Goal: Transaction & Acquisition: Purchase product/service

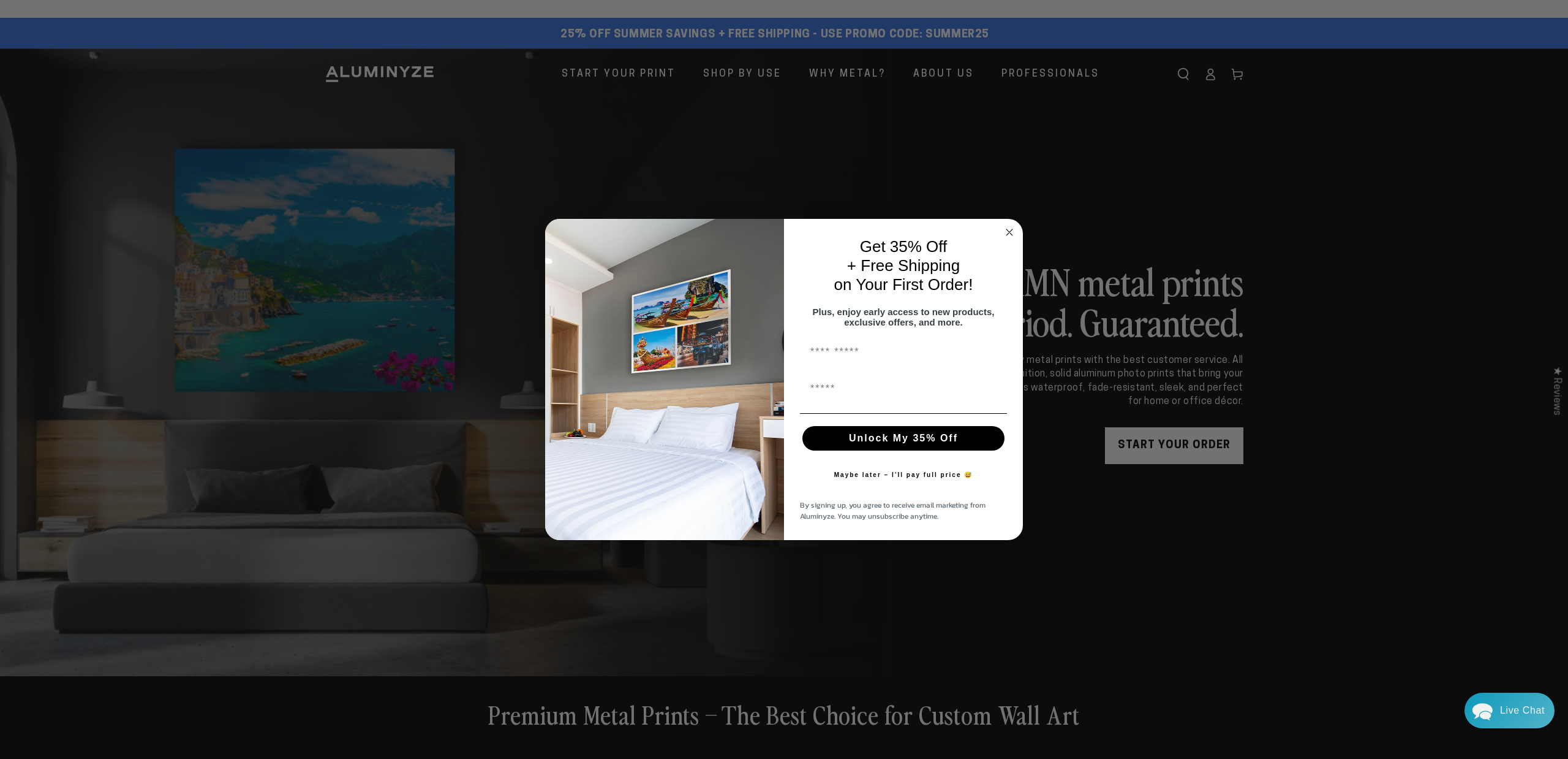
click at [1132, 202] on div "Close dialog Get 35% Off + Free Shipping on Your First Order! Plus, enjoy early…" at bounding box center [784, 380] width 1568 height 759
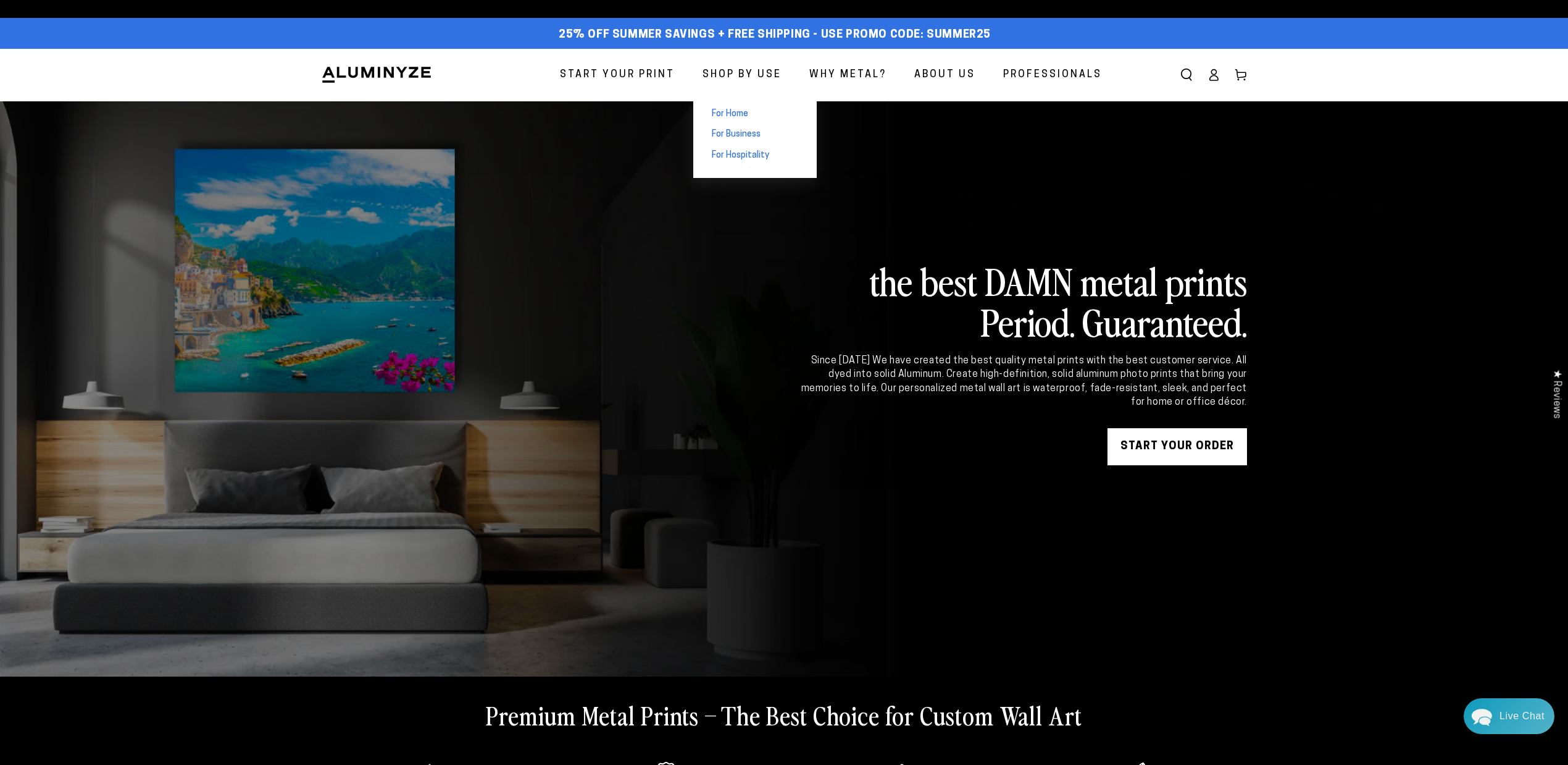
click at [740, 112] on span "For Home" at bounding box center [731, 114] width 37 height 12
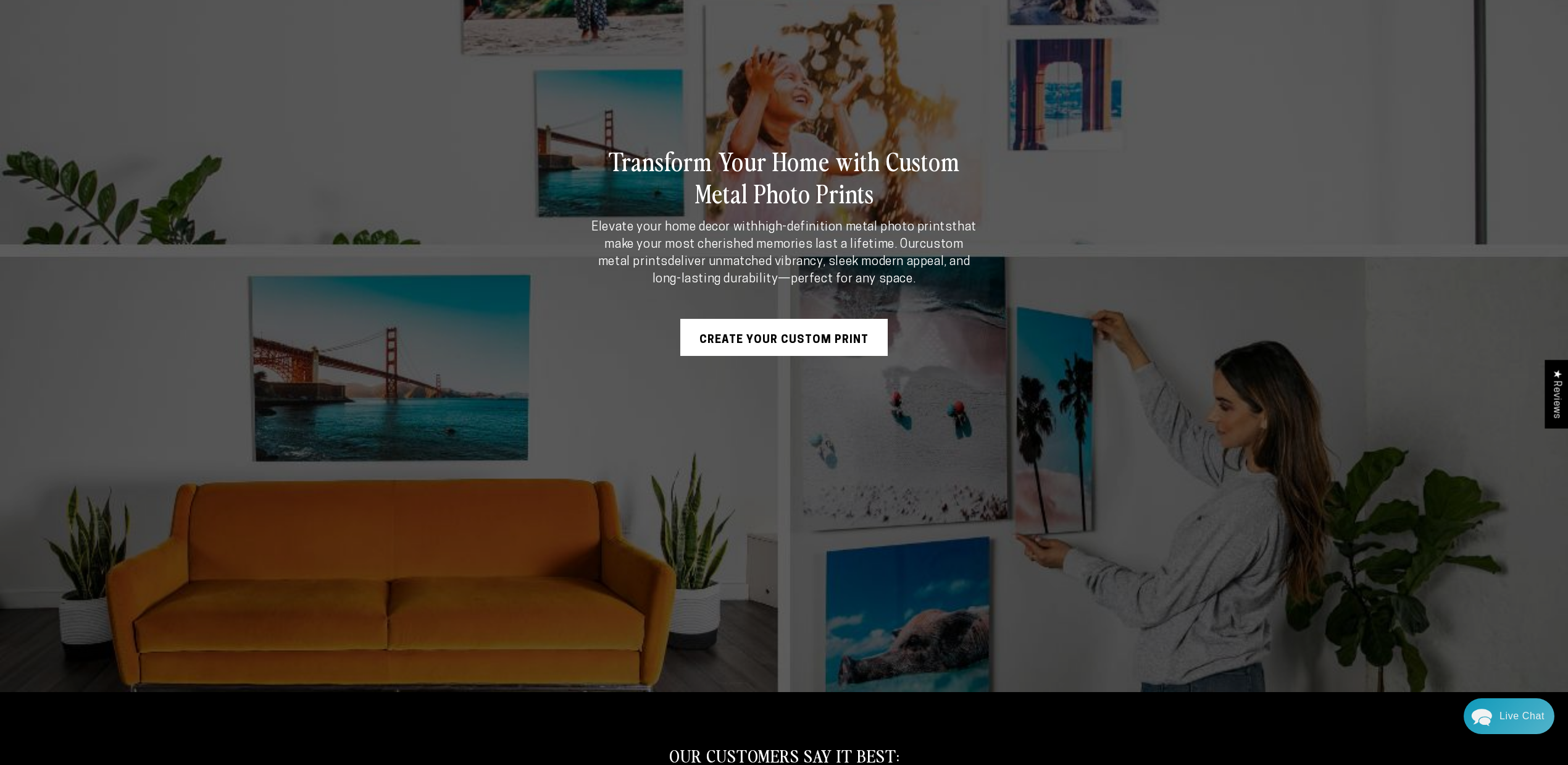
scroll to position [411, 0]
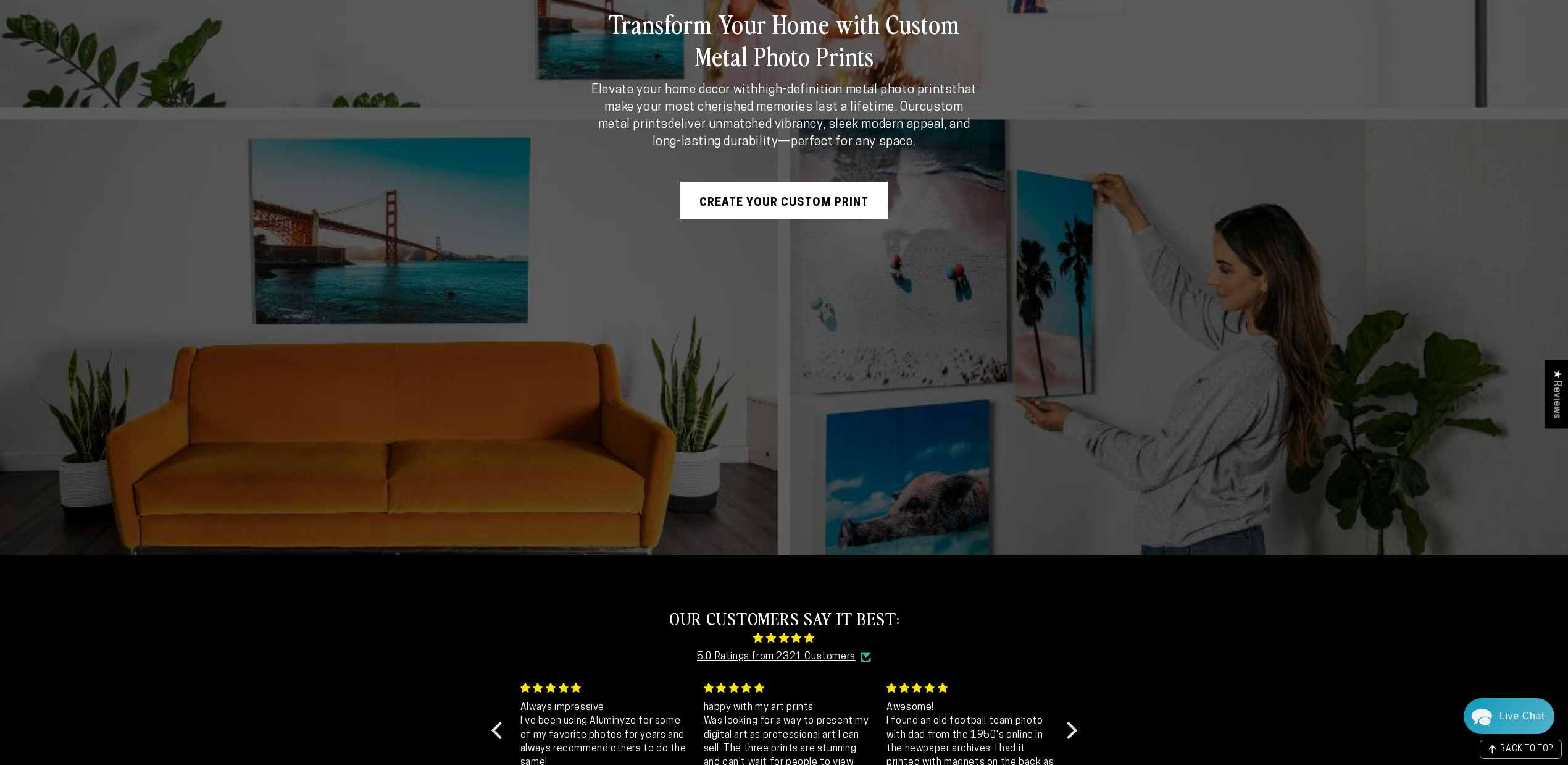
click at [716, 205] on link "Create Your Custom Print" at bounding box center [784, 200] width 208 height 37
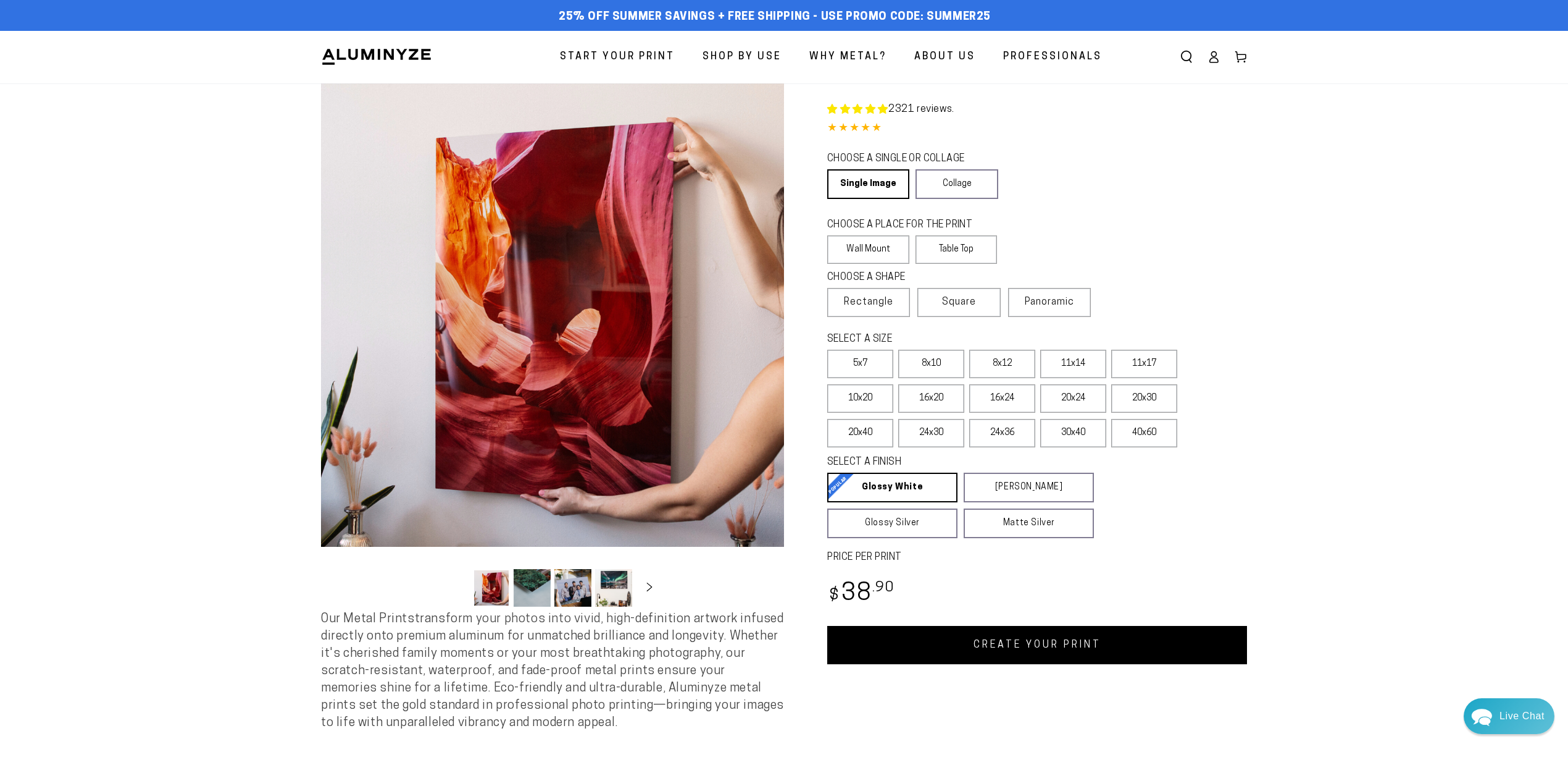
select select "**********"
click at [1141, 429] on label "40x60" at bounding box center [1144, 433] width 66 height 28
click at [1154, 426] on label "40x60" at bounding box center [1144, 433] width 66 height 28
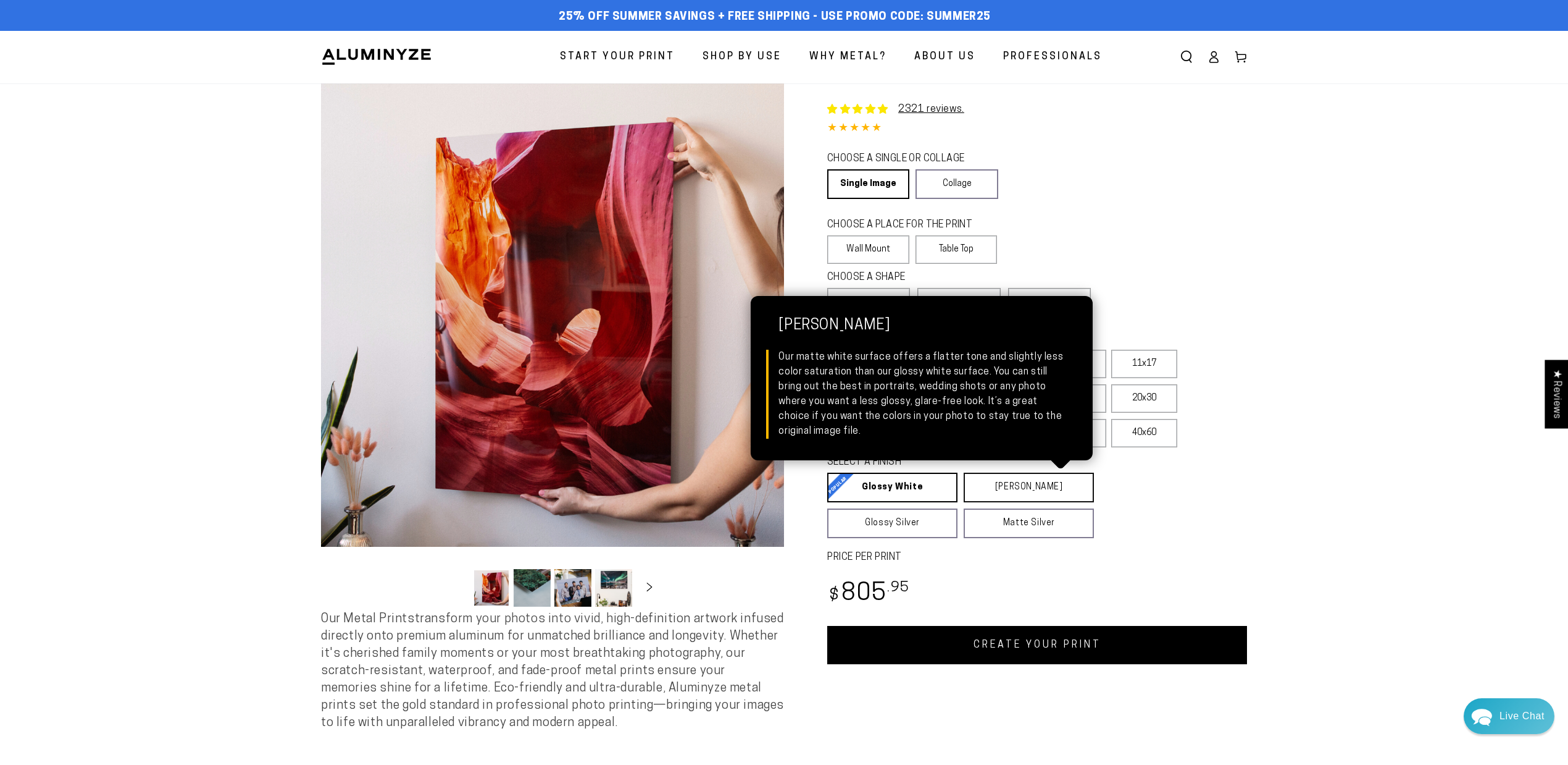
click at [1020, 484] on link "Matte White Matte White Our matte white surface offers a flatter tone and sligh…" at bounding box center [1029, 488] width 131 height 30
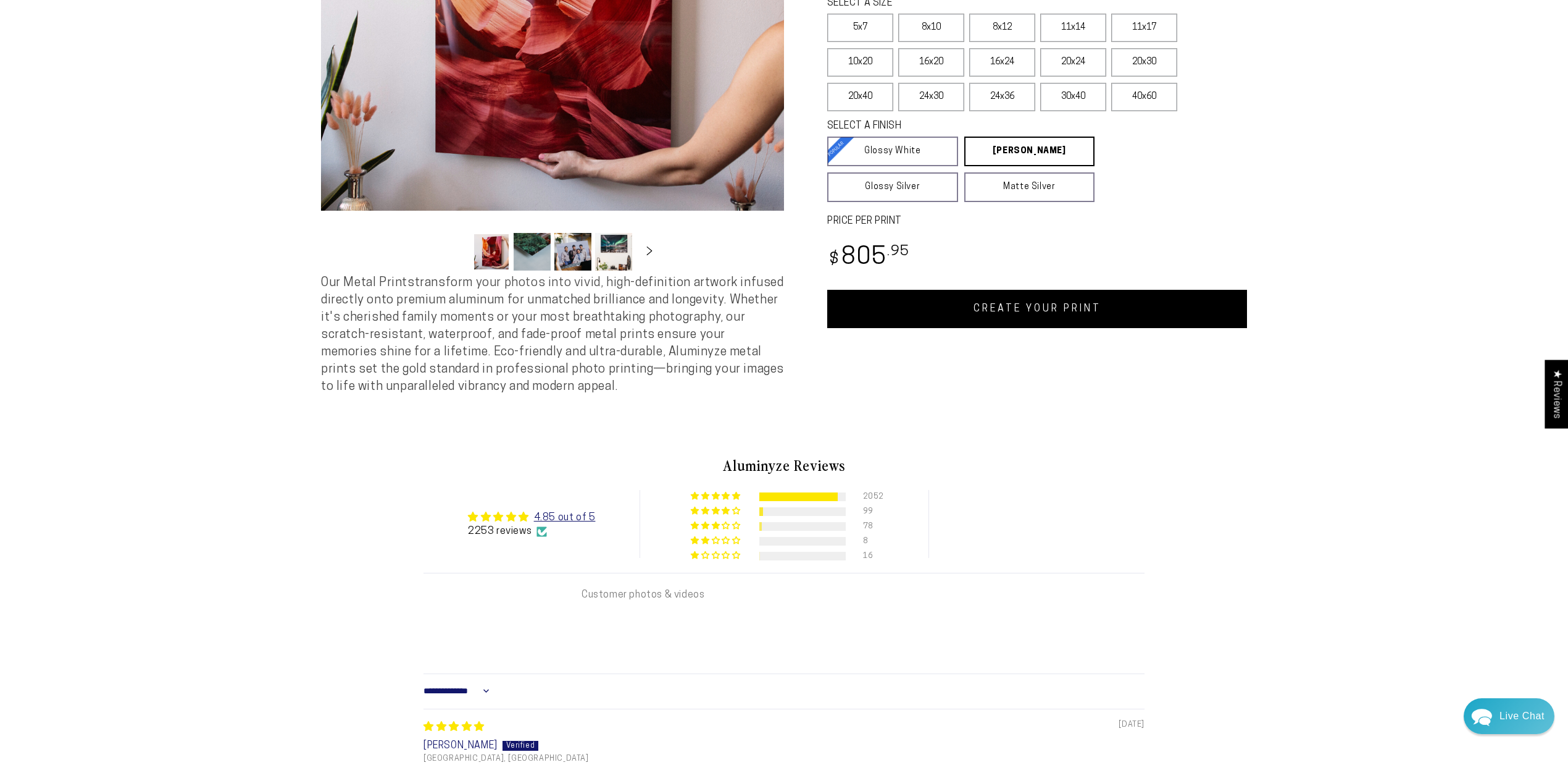
scroll to position [411, 0]
